Goal: Feedback & Contribution: Leave review/rating

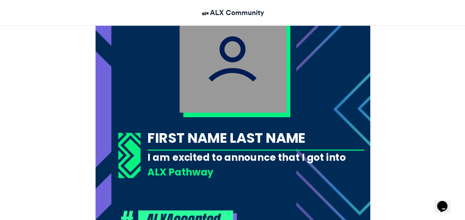
scroll to position [262, 0]
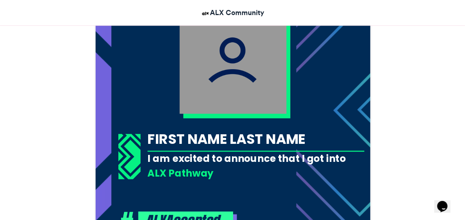
click at [218, 90] on img at bounding box center [232, 60] width 107 height 107
click at [222, 140] on div "FIRST NAME LAST NAME" at bounding box center [255, 138] width 217 height 19
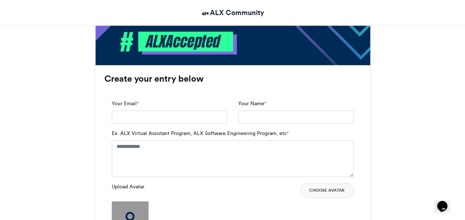
scroll to position [442, 0]
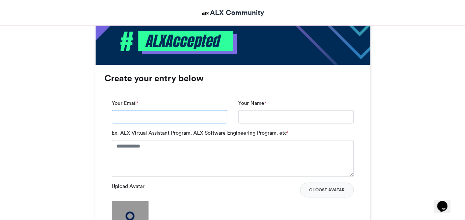
click at [203, 116] on input "Your Email *" at bounding box center [169, 116] width 115 height 13
type input "**********"
click at [256, 111] on input "Your Name *" at bounding box center [295, 116] width 115 height 13
type input "**********"
click at [206, 148] on textarea "Ex. ALX Virtual Assistant Program, ALX Software Engineering Program, etc *" at bounding box center [233, 158] width 242 height 37
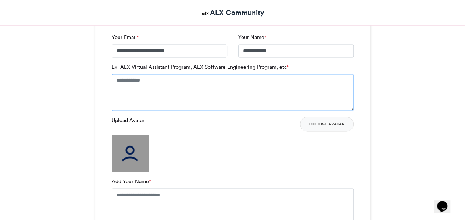
scroll to position [505, 0]
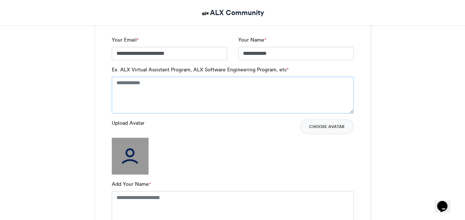
click at [157, 92] on textarea "Ex. ALX Virtual Assistant Program, ALX Software Engineering Program, etc *" at bounding box center [233, 94] width 242 height 37
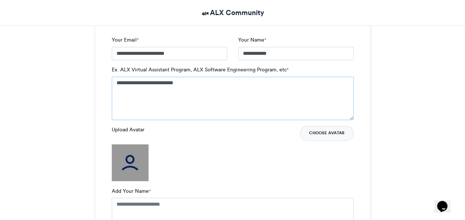
type textarea "**********"
click at [327, 132] on button "Choose Avatar" at bounding box center [327, 133] width 54 height 15
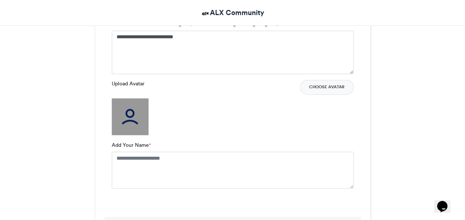
scroll to position [555, 0]
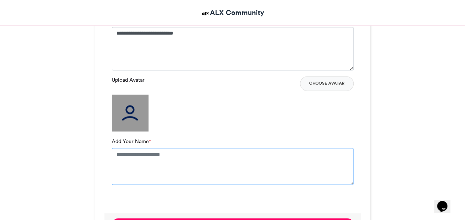
click at [184, 164] on textarea "Add Your Name *" at bounding box center [233, 166] width 242 height 37
type textarea "**********"
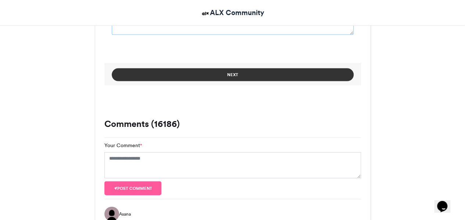
scroll to position [711, 0]
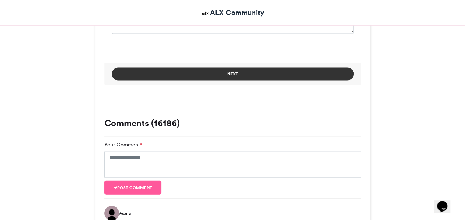
click at [204, 76] on button "Next" at bounding box center [233, 74] width 242 height 13
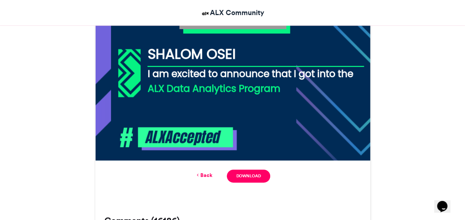
scroll to position [346, 0]
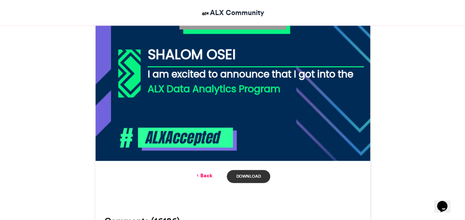
click at [240, 172] on link "Download" at bounding box center [248, 176] width 43 height 13
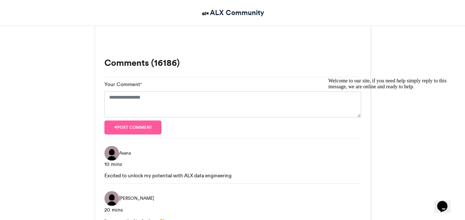
scroll to position [467, 0]
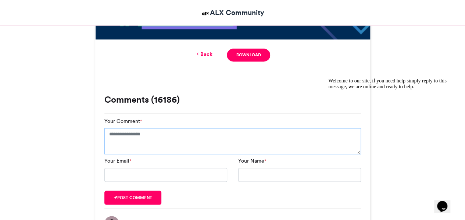
click at [188, 137] on textarea "Your Comment *" at bounding box center [232, 141] width 256 height 26
click at [5, 212] on div "ALX Accepted ALX Community [DATE] 105534 Views 46807 Entries 16186" at bounding box center [232, 170] width 465 height 1074
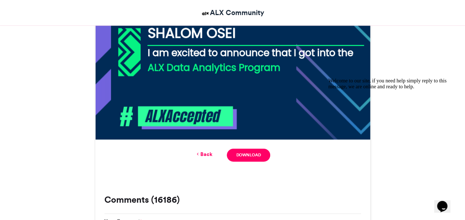
click at [211, 154] on link "Back" at bounding box center [203, 154] width 17 height 8
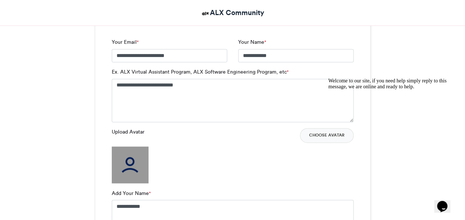
scroll to position [502, 0]
click at [315, 133] on button "Choose Avatar" at bounding box center [327, 135] width 54 height 15
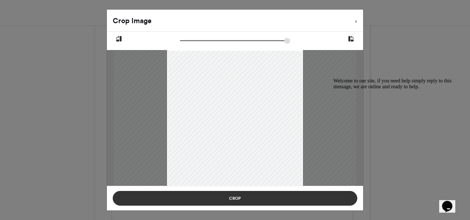
click at [258, 202] on button "Crop" at bounding box center [235, 198] width 245 height 15
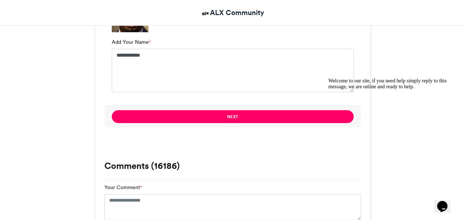
scroll to position [653, 0]
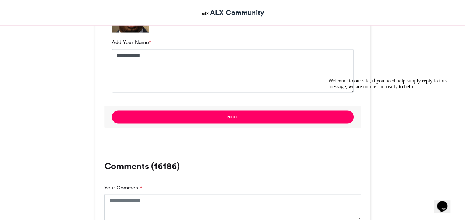
click at [212, 115] on button "Next" at bounding box center [233, 116] width 242 height 13
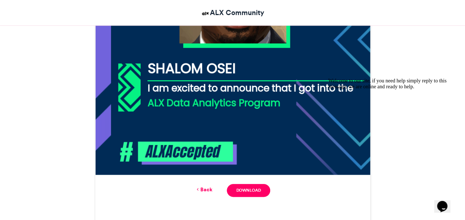
scroll to position [332, 0]
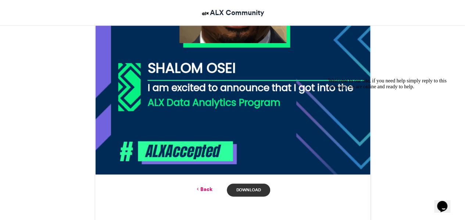
click at [254, 190] on link "Download" at bounding box center [248, 189] width 43 height 13
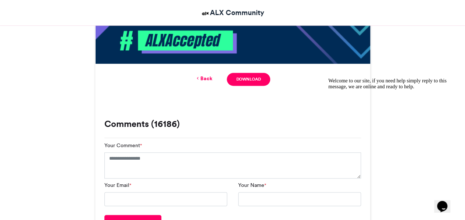
scroll to position [443, 0]
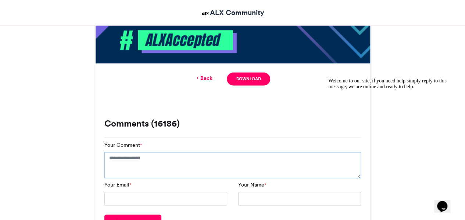
click at [157, 169] on textarea "Your Comment *" at bounding box center [232, 165] width 256 height 26
click at [141, 196] on input "Your Email *" at bounding box center [165, 198] width 123 height 14
type input "**********"
click at [266, 198] on input "Your Name *" at bounding box center [299, 198] width 123 height 14
type input "**********"
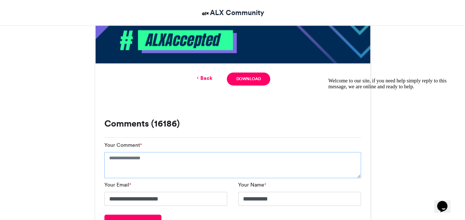
click at [232, 155] on textarea "Your Comment *" at bounding box center [232, 165] width 256 height 26
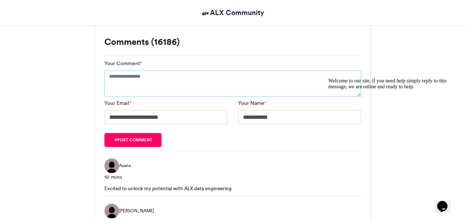
scroll to position [524, 0]
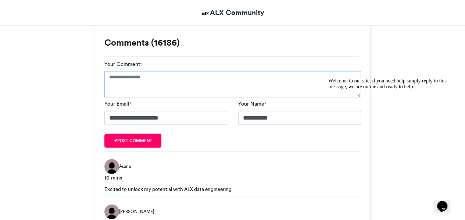
click at [189, 76] on textarea "Your Comment *" at bounding box center [232, 84] width 256 height 26
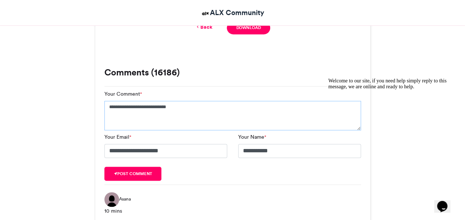
scroll to position [495, 0]
click at [198, 114] on textarea "**********" at bounding box center [232, 114] width 256 height 29
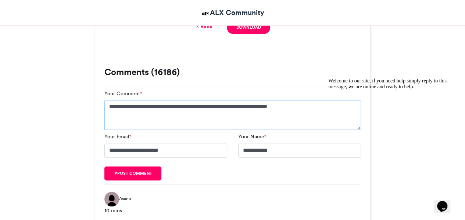
click at [297, 107] on textarea "**********" at bounding box center [232, 114] width 256 height 29
type textarea "**********"
click at [130, 173] on button "Post comment" at bounding box center [132, 173] width 57 height 14
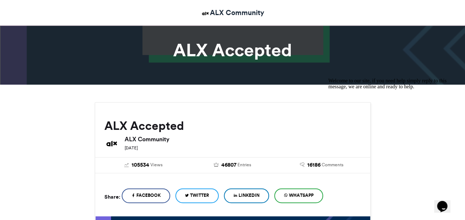
scroll to position [9, 0]
